Goal: Navigation & Orientation: Find specific page/section

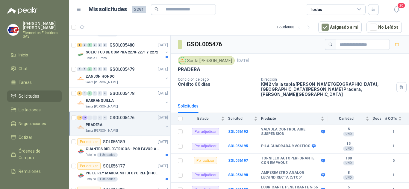
scroll to position [713, 0]
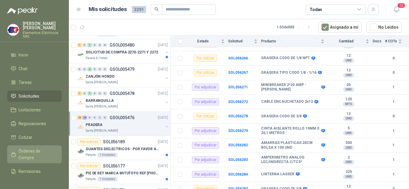
click at [28, 151] on span "Órdenes de Compra" at bounding box center [37, 154] width 37 height 13
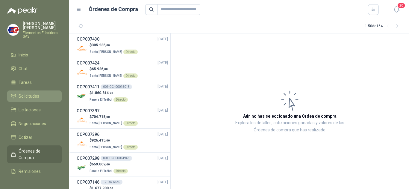
click at [31, 96] on span "Solicitudes" at bounding box center [29, 96] width 21 height 7
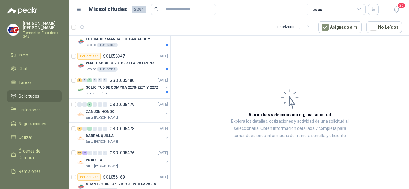
scroll to position [239, 0]
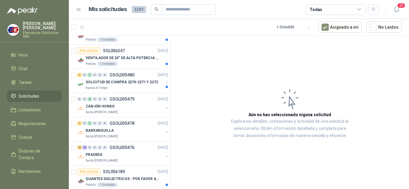
click at [25, 96] on span "Solicitudes" at bounding box center [29, 96] width 21 height 7
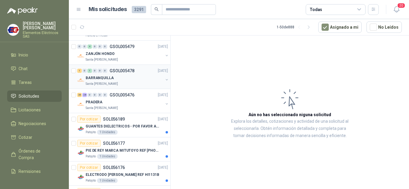
scroll to position [299, 0]
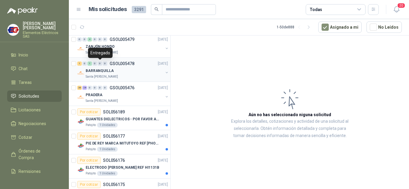
click at [101, 65] on div "0" at bounding box center [100, 64] width 4 height 4
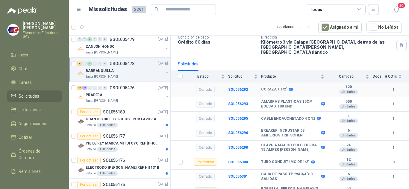
scroll to position [45, 0]
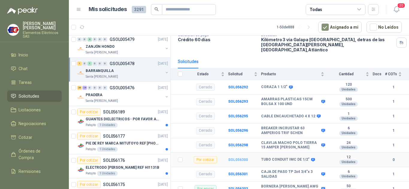
click at [236, 158] on b "SOL056300" at bounding box center [238, 160] width 20 height 4
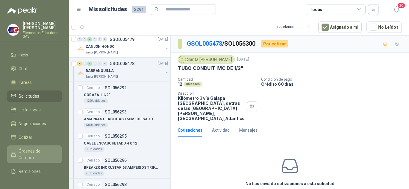
click at [21, 156] on span "Órdenes de Compra" at bounding box center [37, 154] width 37 height 13
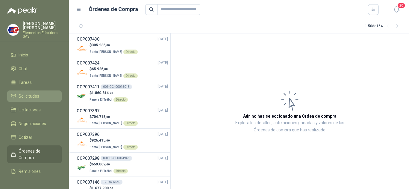
click at [28, 98] on span "Solicitudes" at bounding box center [29, 96] width 21 height 7
